Goal: Task Accomplishment & Management: Manage account settings

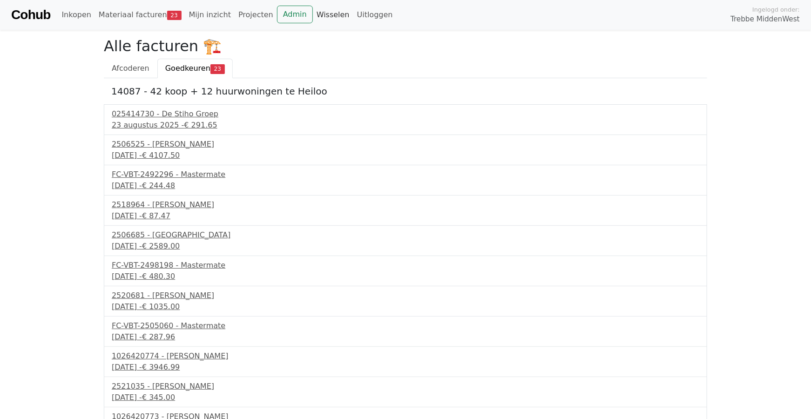
click at [313, 16] on link "Wisselen" at bounding box center [333, 15] width 41 height 19
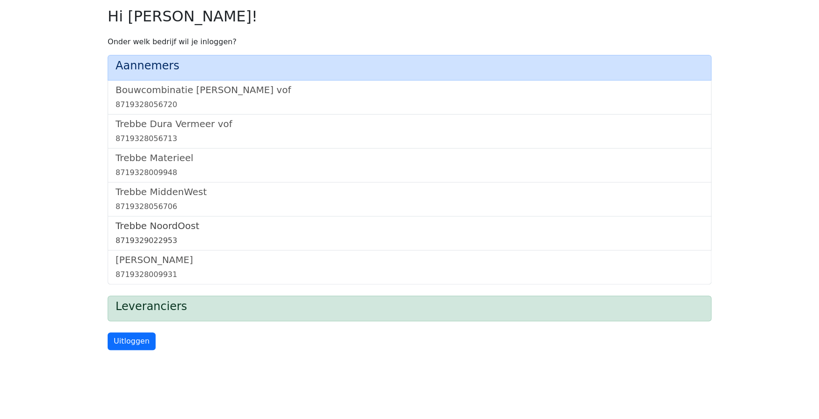
click at [150, 232] on link "Trebbe NoordOost 8719329022953" at bounding box center [409, 233] width 588 height 26
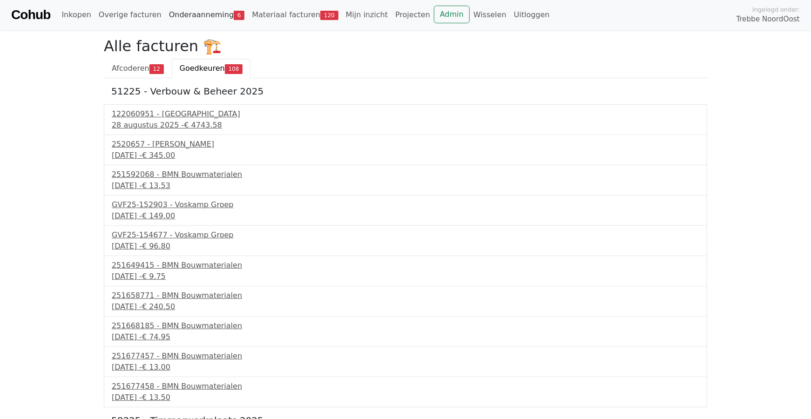
click at [172, 14] on link "Onderaanneming 6" at bounding box center [206, 15] width 83 height 19
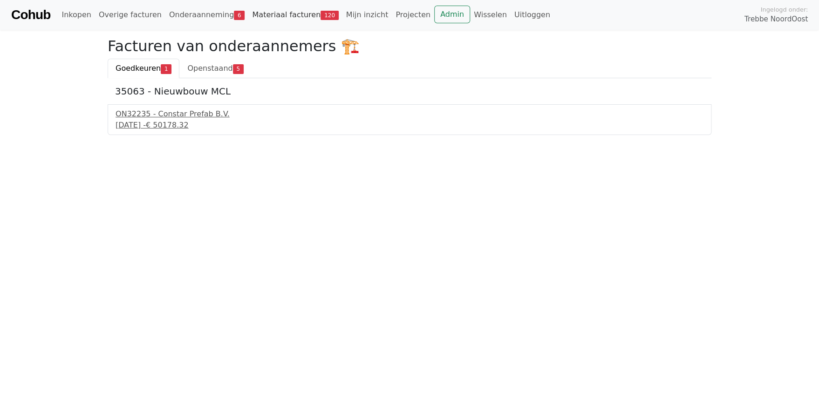
click at [286, 14] on link "Materiaal facturen 120" at bounding box center [295, 15] width 94 height 19
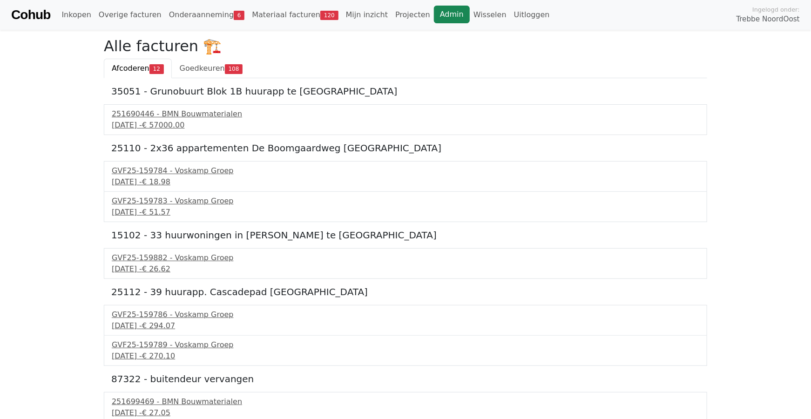
click at [434, 17] on link "Admin" at bounding box center [452, 15] width 36 height 18
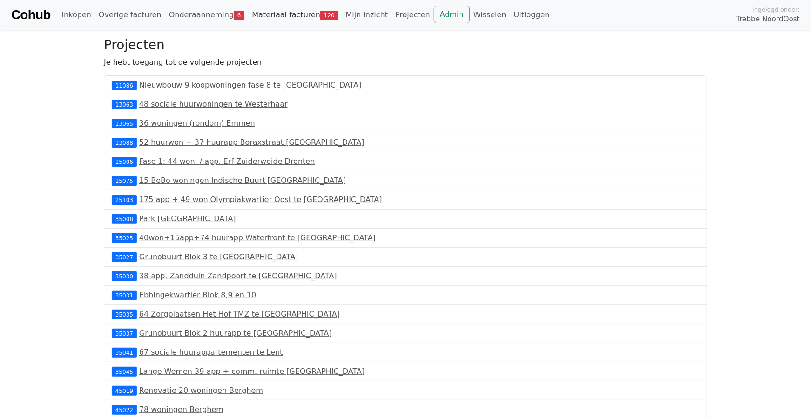
click at [279, 13] on link "Materiaal facturen 120" at bounding box center [295, 15] width 94 height 19
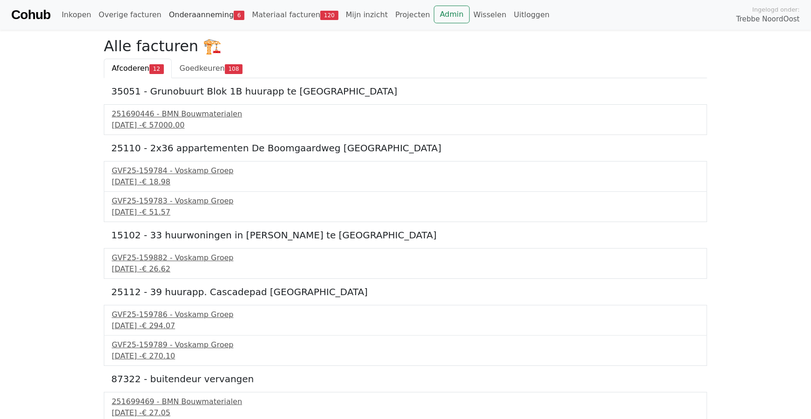
click at [175, 13] on link "Onderaanneming 6" at bounding box center [206, 15] width 83 height 19
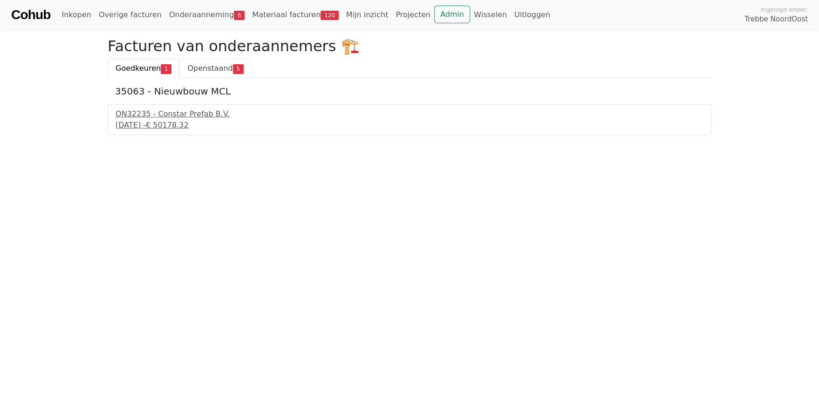
click at [197, 66] on span "Openstaand" at bounding box center [209, 68] width 45 height 9
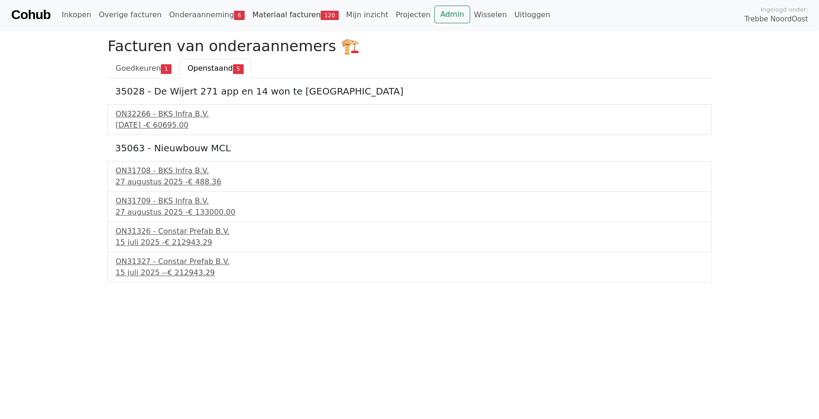
click at [286, 14] on link "Materiaal facturen 120" at bounding box center [295, 15] width 94 height 19
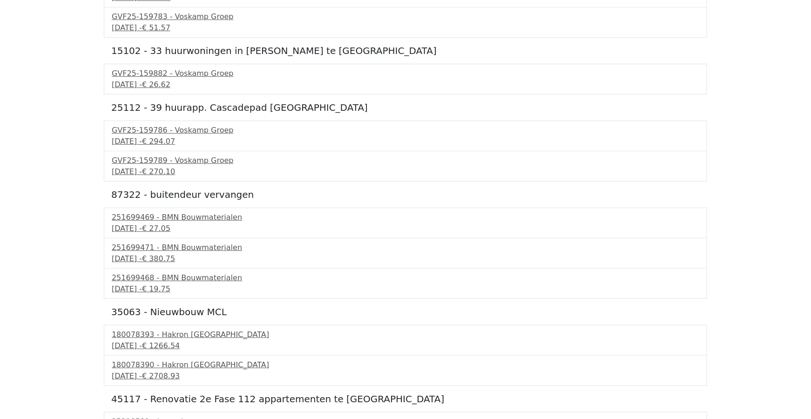
scroll to position [186, 0]
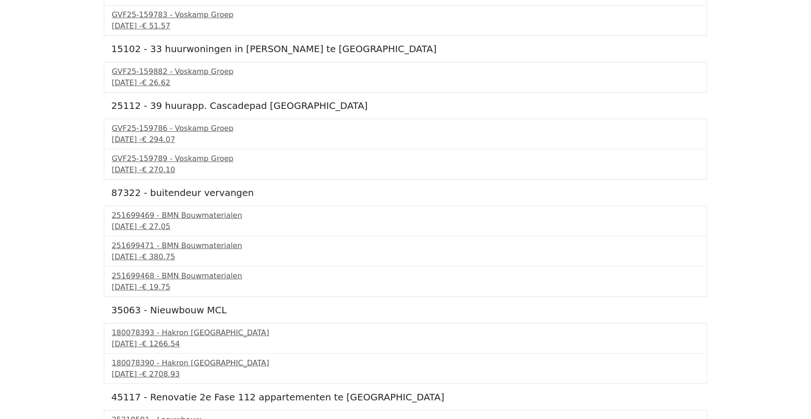
click at [452, 146] on div "GVF25-159786 - Voskamp Groep 29 september 2025 - € 294.07" at bounding box center [406, 134] width 604 height 31
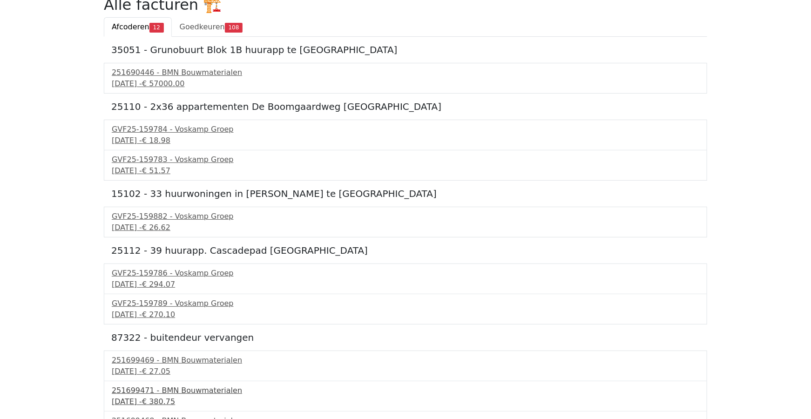
scroll to position [0, 0]
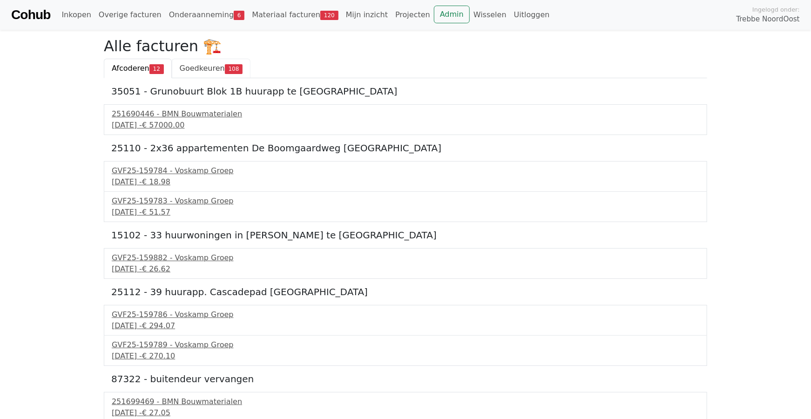
click at [198, 67] on span "Goedkeuren" at bounding box center [202, 68] width 45 height 9
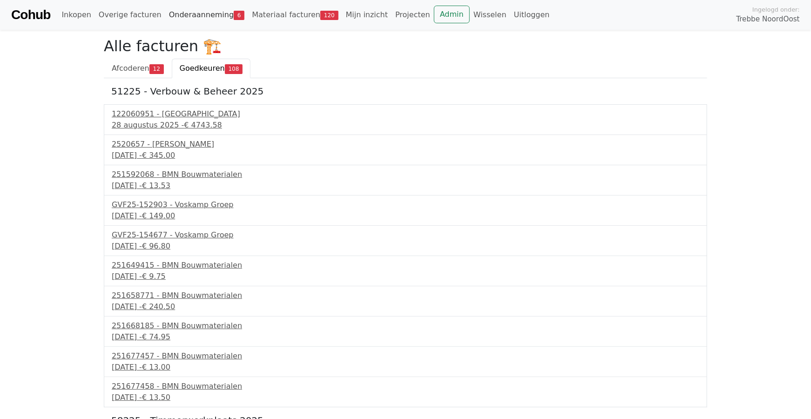
click at [188, 13] on link "Onderaanneming 6" at bounding box center [206, 15] width 83 height 19
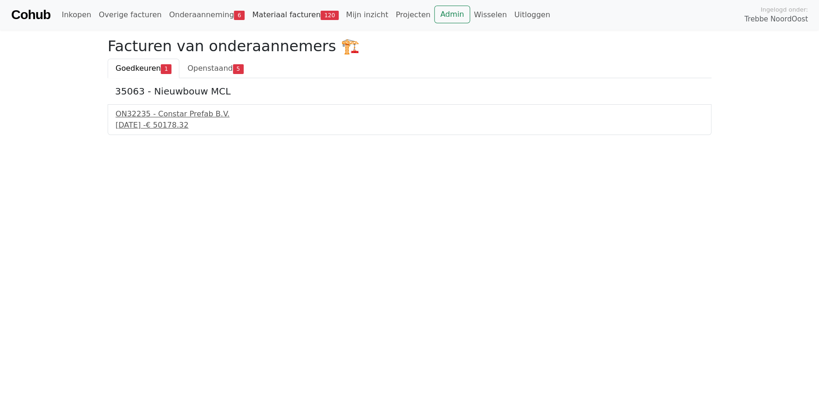
click at [281, 16] on link "Materiaal facturen 120" at bounding box center [295, 15] width 94 height 19
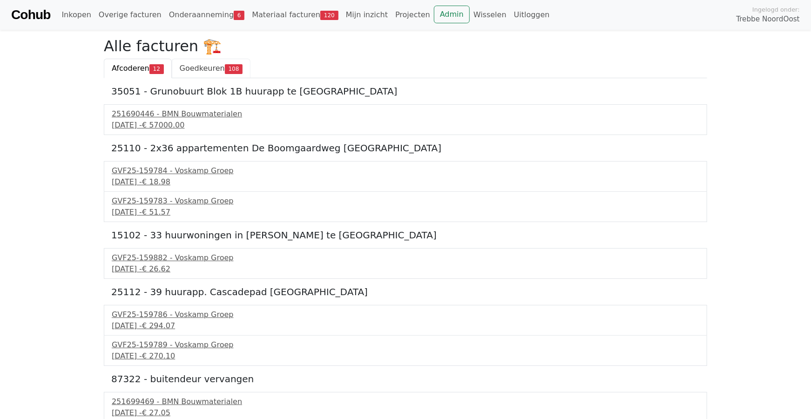
click at [189, 72] on span "Goedkeuren" at bounding box center [202, 68] width 45 height 9
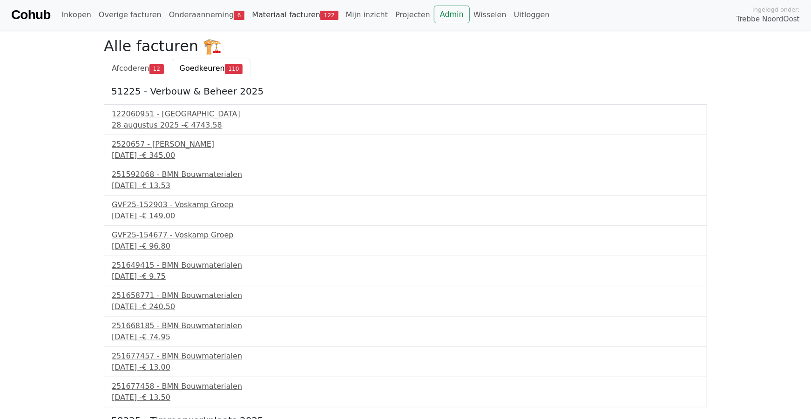
click at [278, 14] on link "Materiaal facturen 122" at bounding box center [295, 15] width 94 height 19
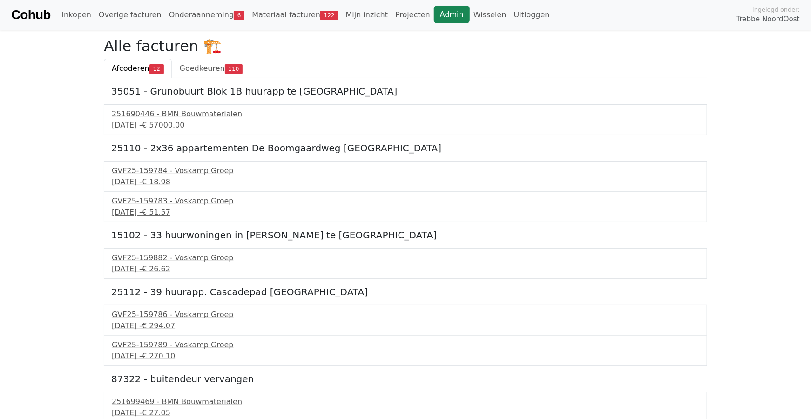
click at [434, 14] on link "Admin" at bounding box center [452, 15] width 36 height 18
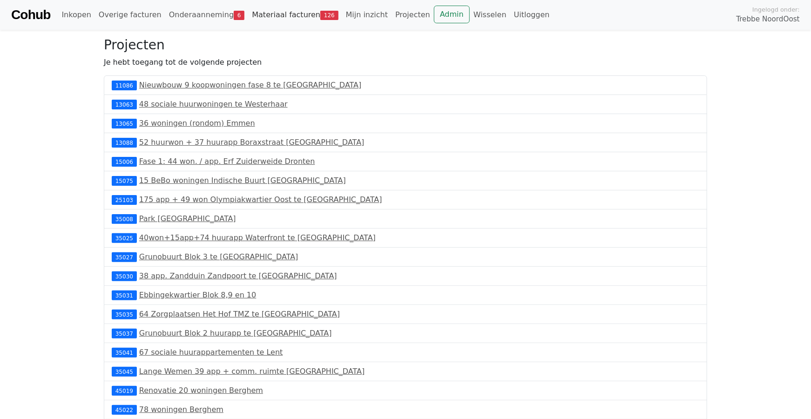
click at [276, 14] on link "Materiaal facturen 126" at bounding box center [295, 15] width 94 height 19
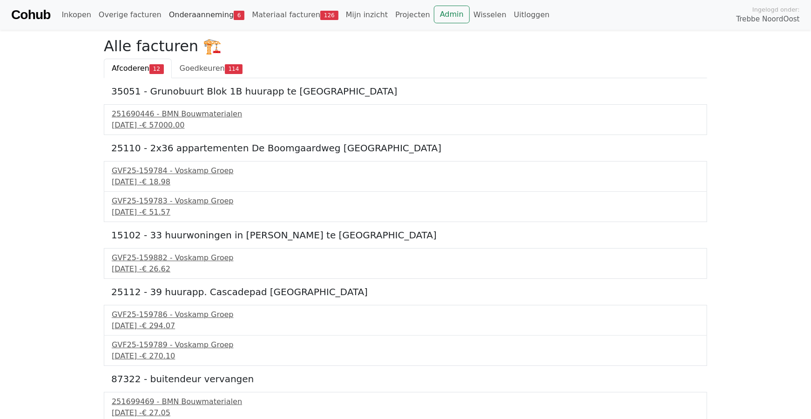
click at [186, 14] on link "Onderaanneming 6" at bounding box center [206, 15] width 83 height 19
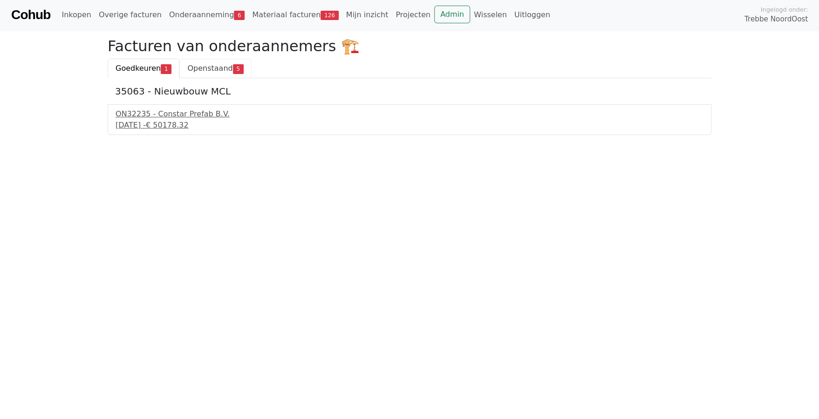
click at [197, 68] on span "Openstaand" at bounding box center [209, 68] width 45 height 9
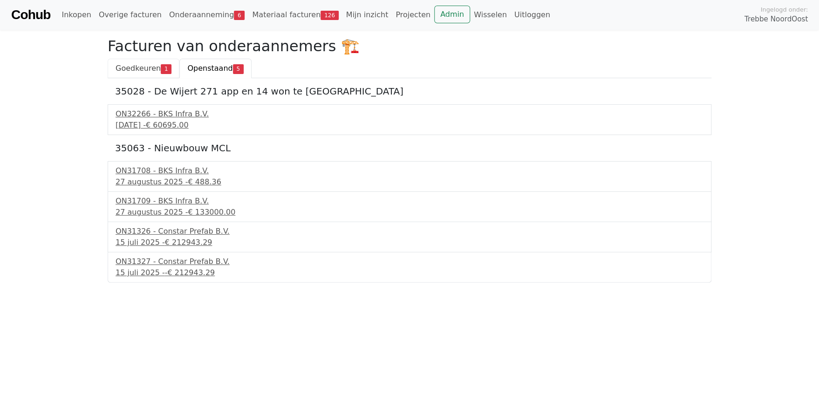
click at [143, 67] on span "Goedkeuren" at bounding box center [137, 68] width 45 height 9
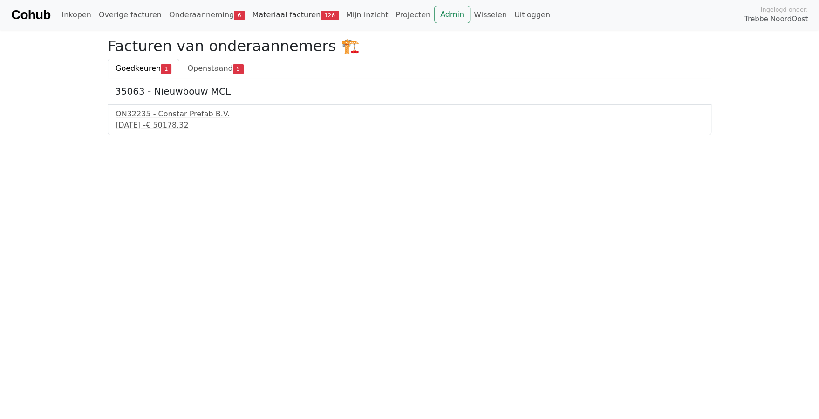
click at [259, 14] on link "Materiaal facturen 126" at bounding box center [295, 15] width 94 height 19
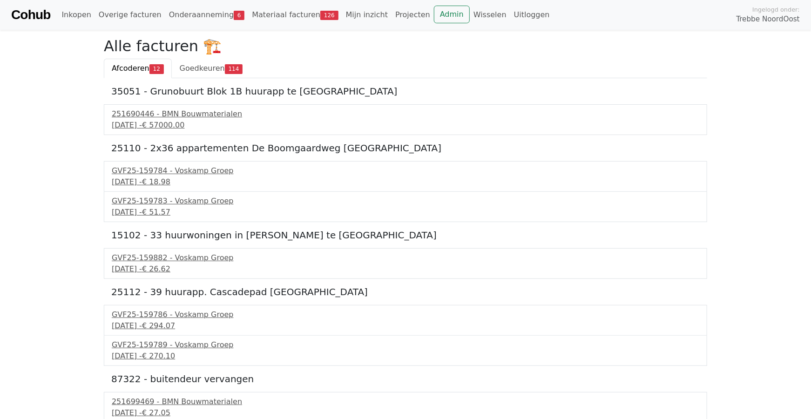
click at [310, 277] on div "GVF25-159882 - Voskamp Groep 29 september 2025 - € 26.62" at bounding box center [406, 263] width 604 height 31
click at [392, 16] on link "Projecten" at bounding box center [413, 15] width 42 height 19
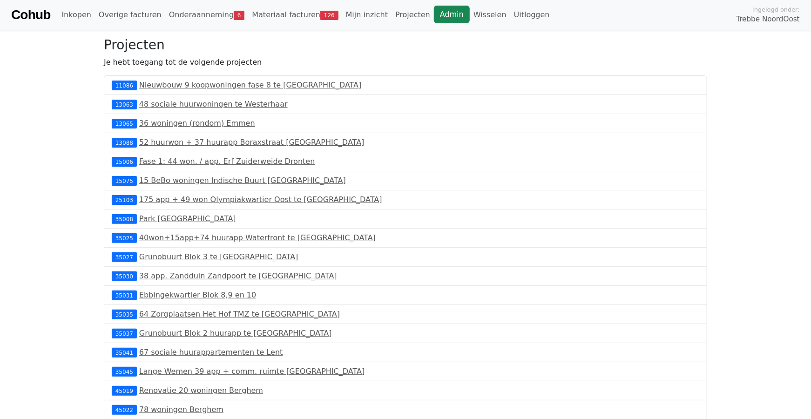
click at [434, 14] on link "Admin" at bounding box center [452, 15] width 36 height 18
click at [434, 12] on link "Admin" at bounding box center [452, 15] width 36 height 18
